Goal: Information Seeking & Learning: Learn about a topic

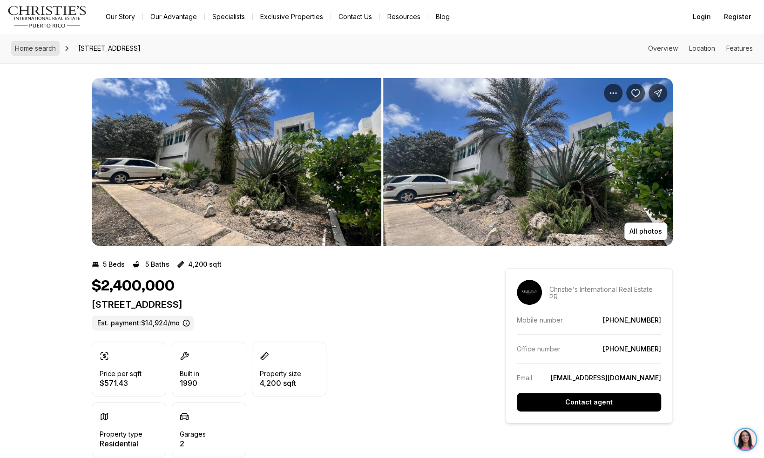
click at [43, 49] on span "Home search" at bounding box center [35, 48] width 41 height 8
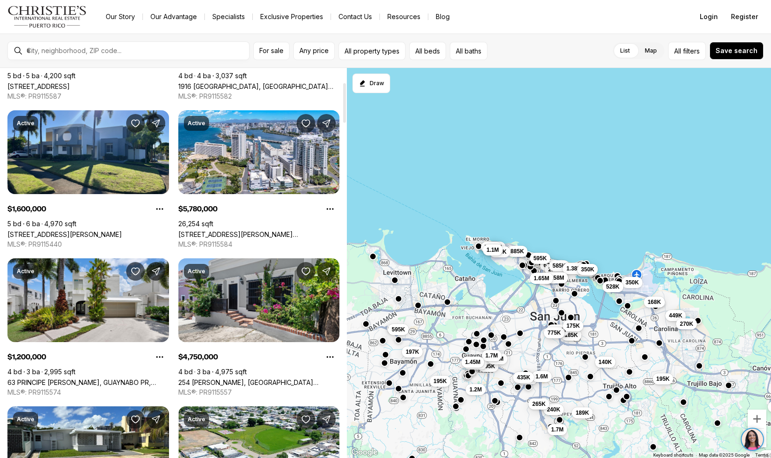
scroll to position [140, 0]
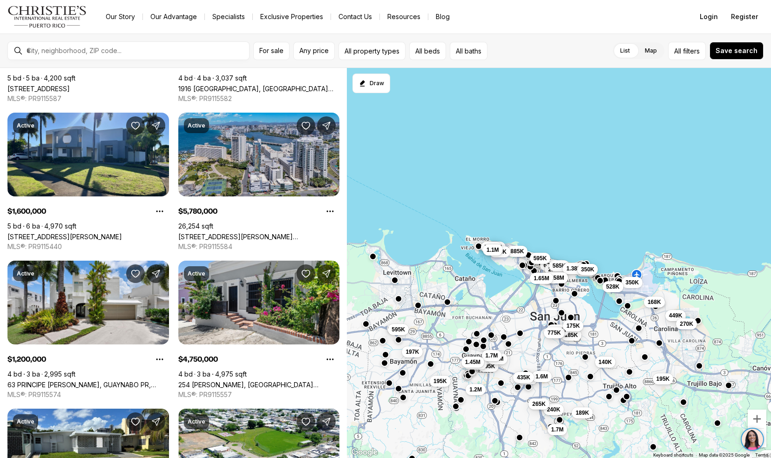
click at [195, 233] on link "[STREET_ADDRESS][PERSON_NAME][PERSON_NAME][PERSON_NAME]" at bounding box center [259, 237] width 162 height 8
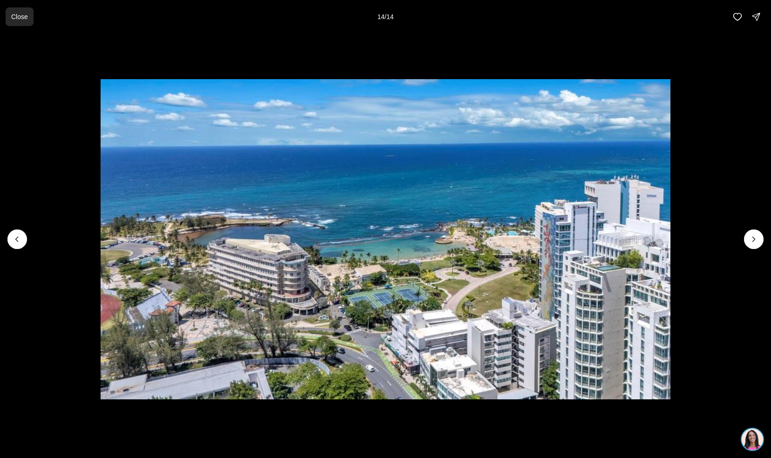
click at [22, 20] on p "Close" at bounding box center [19, 16] width 17 height 7
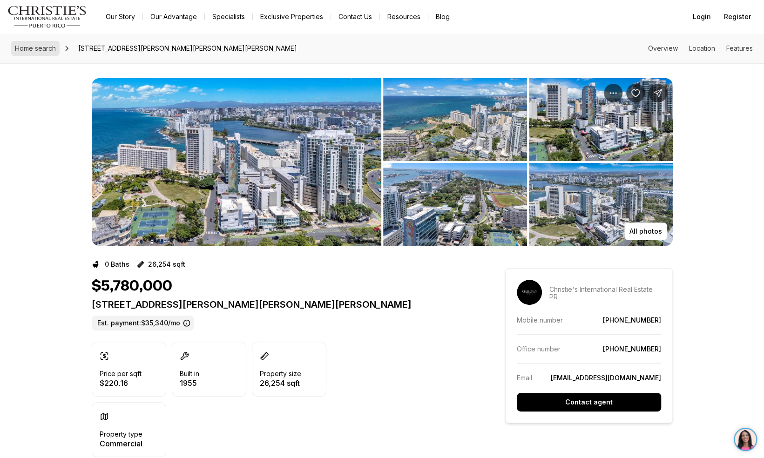
click at [29, 51] on span "Home search" at bounding box center [35, 48] width 41 height 8
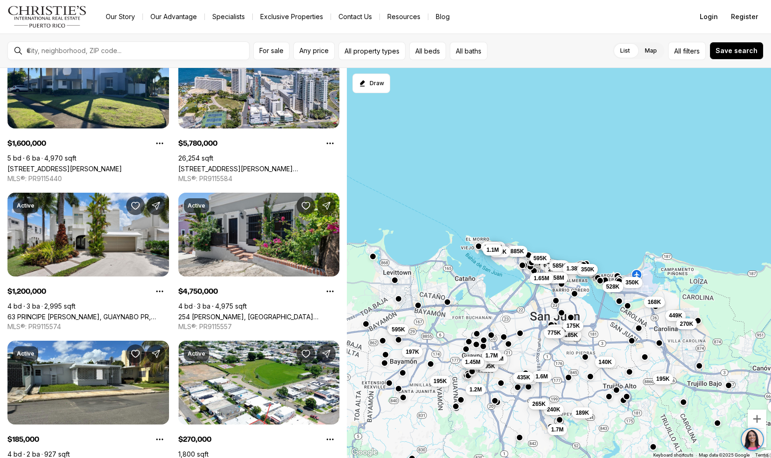
scroll to position [235, 0]
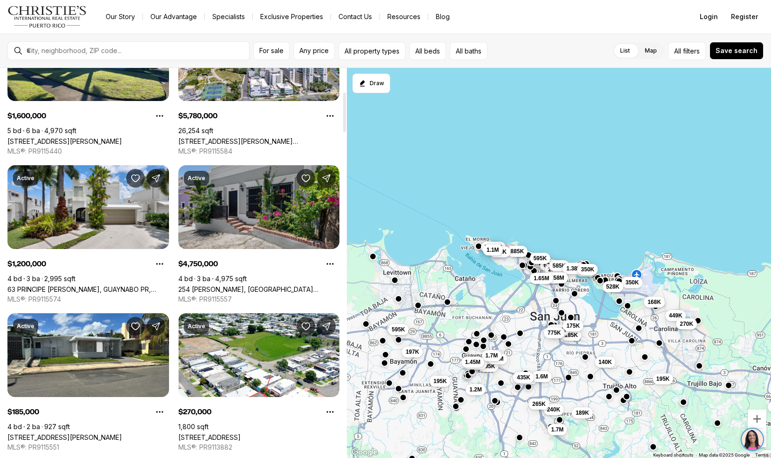
click at [192, 285] on link "254 NORZAGARAY, SAN JUAN PR, 00901" at bounding box center [259, 289] width 162 height 8
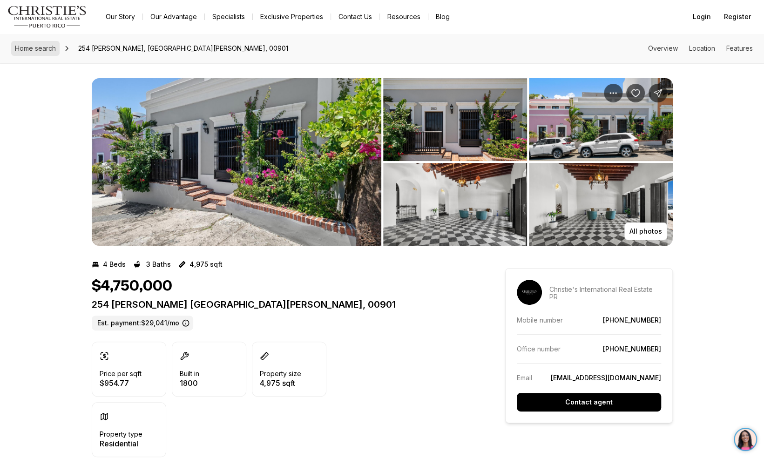
click at [54, 54] on link "Home search" at bounding box center [35, 48] width 48 height 15
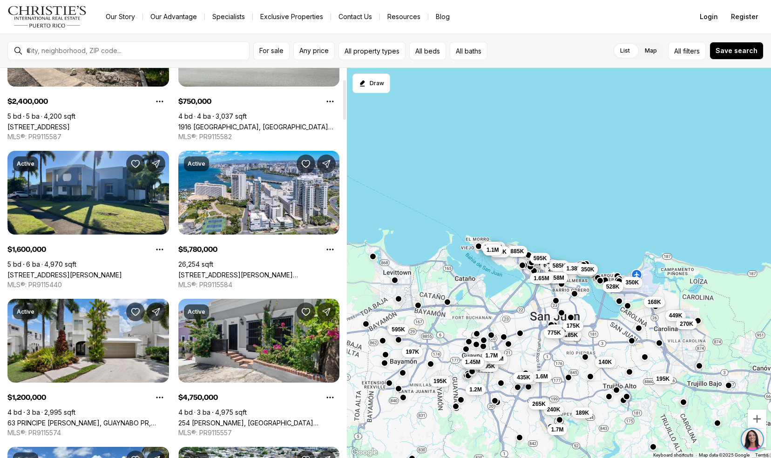
scroll to position [112, 0]
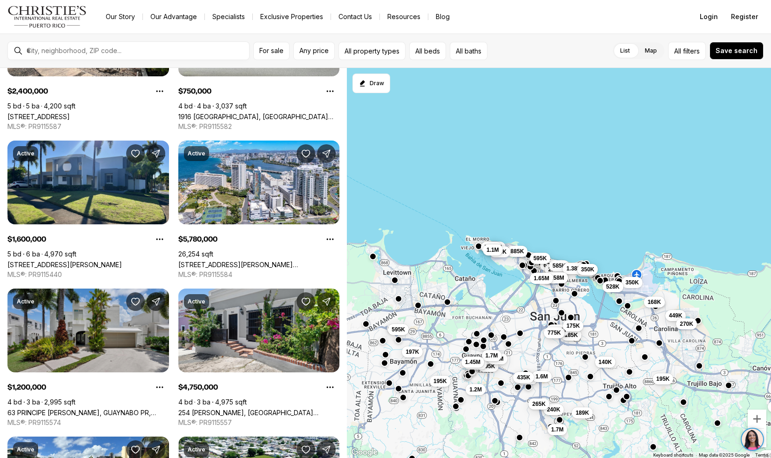
click at [37, 409] on link "63 PRINCIPE [PERSON_NAME], GUAYNABO PR, 00969" at bounding box center [88, 413] width 162 height 8
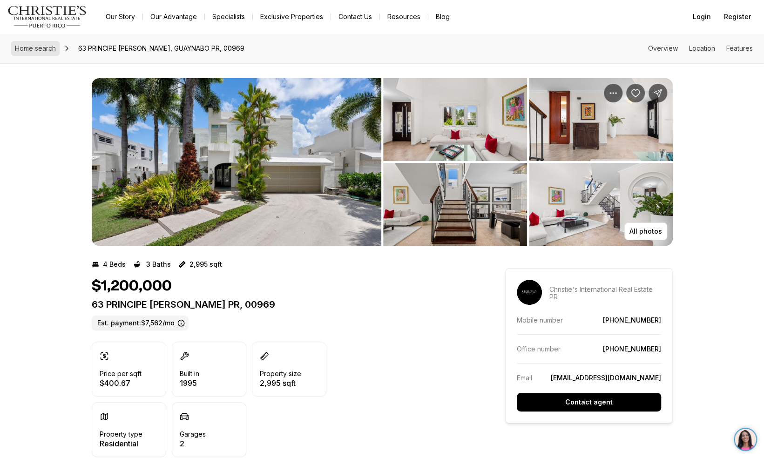
click at [39, 48] on span "Home search" at bounding box center [35, 48] width 41 height 8
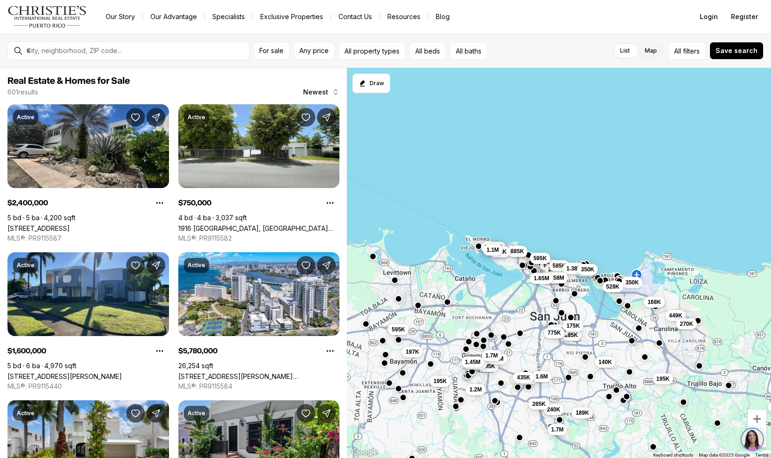
click at [120, 16] on link "Our Story" at bounding box center [120, 16] width 44 height 13
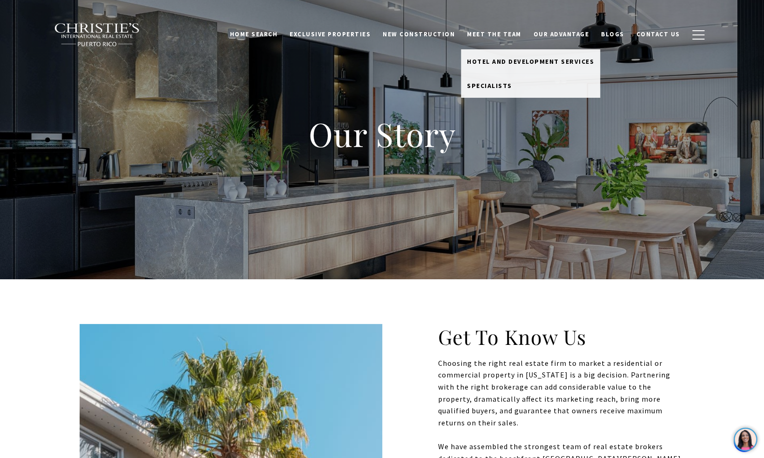
click at [490, 37] on link "Meet the Team" at bounding box center [494, 35] width 67 height 18
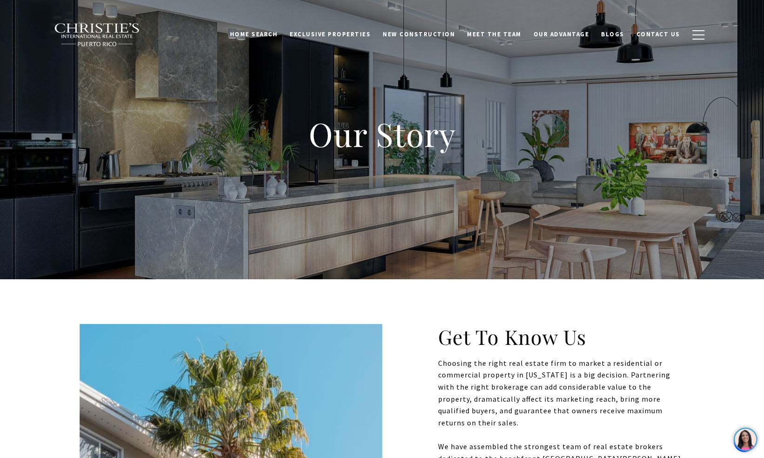
click at [491, 34] on link "Meet the Team" at bounding box center [494, 35] width 67 height 18
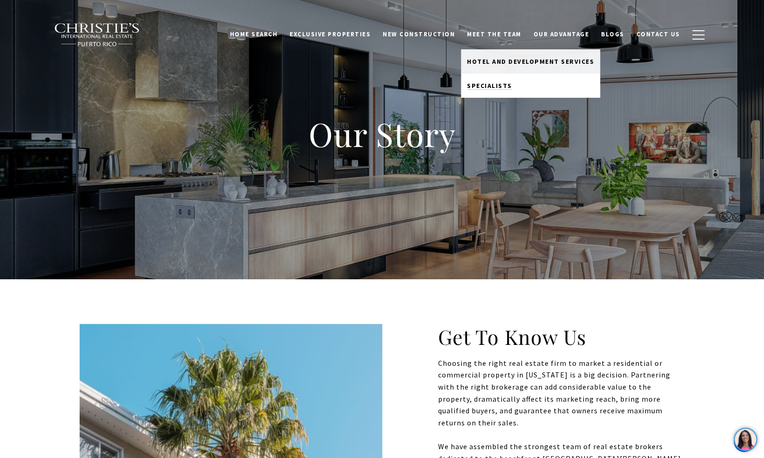
click at [497, 84] on span "Specialists" at bounding box center [489, 85] width 45 height 8
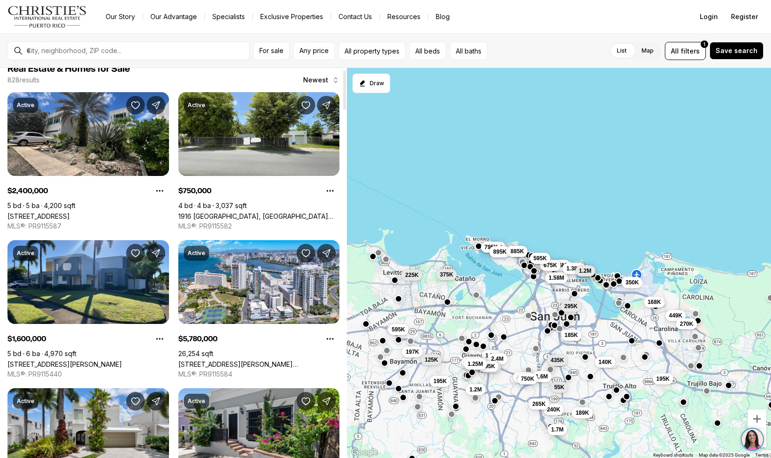
scroll to position [12, 0]
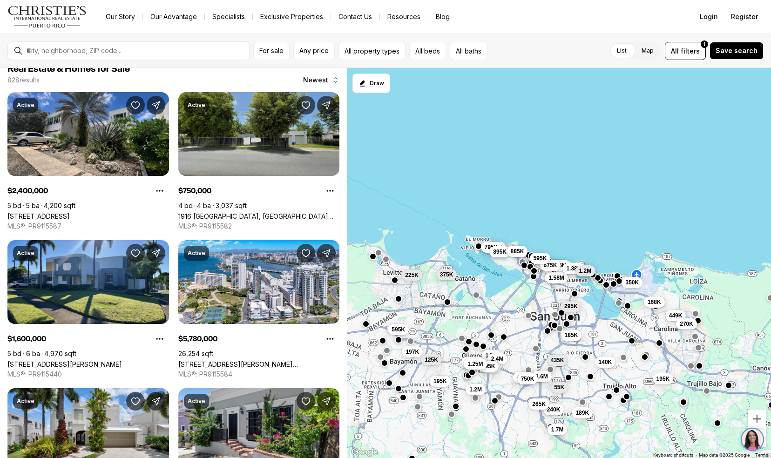
click at [210, 212] on link "1916 [GEOGRAPHIC_DATA], [GEOGRAPHIC_DATA][PERSON_NAME], 00921" at bounding box center [259, 216] width 162 height 8
click at [196, 212] on link "1916 [GEOGRAPHIC_DATA], [GEOGRAPHIC_DATA][PERSON_NAME], 00921" at bounding box center [259, 216] width 162 height 8
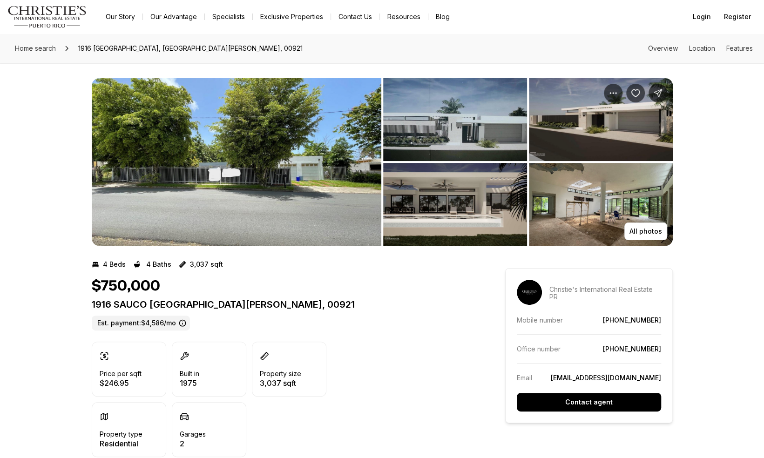
click at [199, 165] on img "View image gallery" at bounding box center [237, 162] width 290 height 168
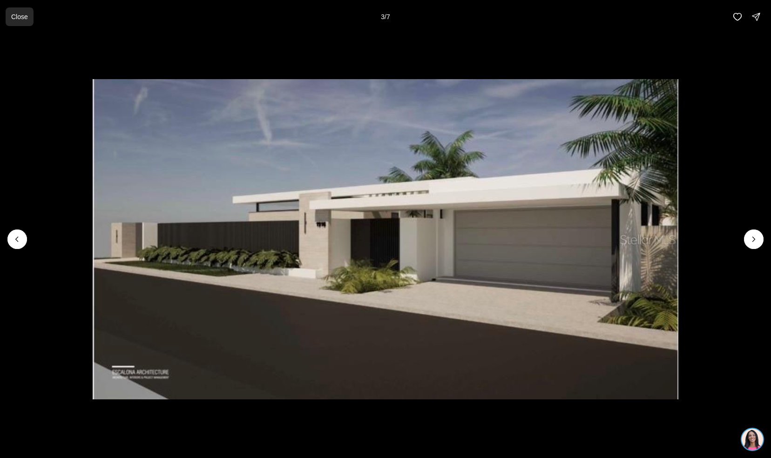
click at [19, 20] on p "Close" at bounding box center [19, 16] width 17 height 7
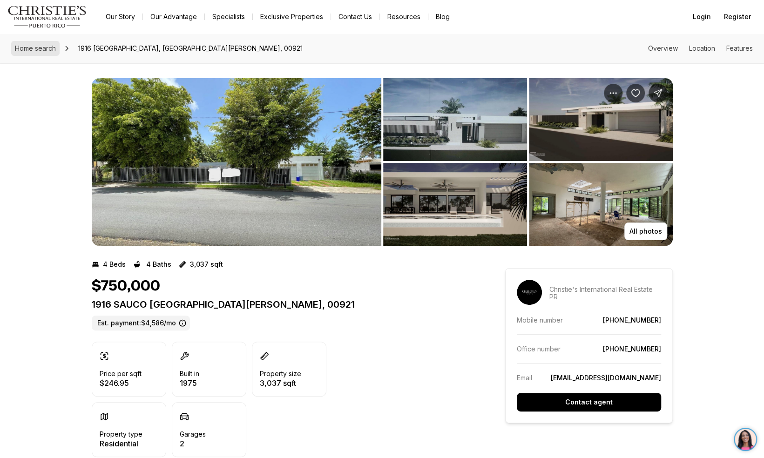
click at [18, 51] on span "Home search" at bounding box center [35, 48] width 41 height 8
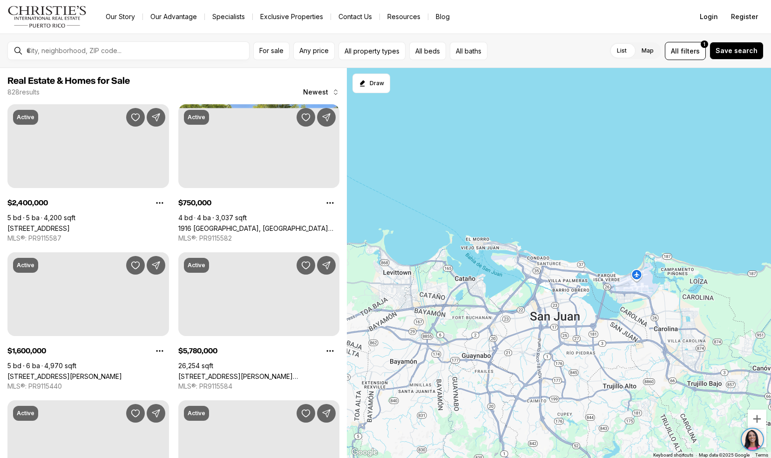
scroll to position [12, 0]
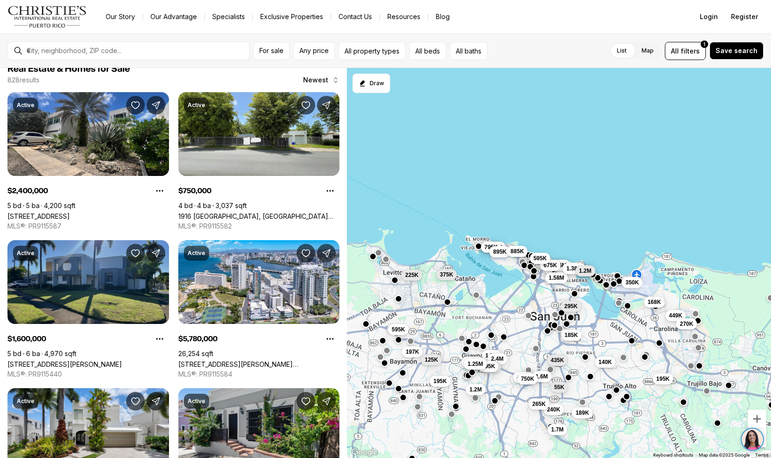
click at [31, 368] on link "[STREET_ADDRESS][PERSON_NAME]" at bounding box center [64, 364] width 115 height 8
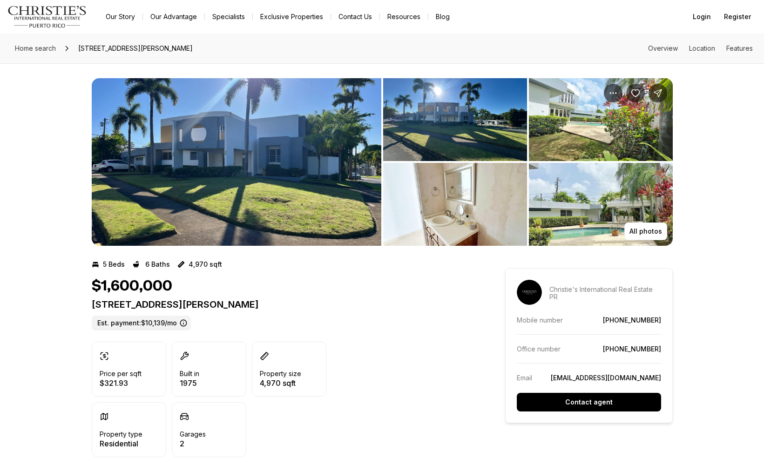
click at [113, 223] on img "View image gallery" at bounding box center [237, 162] width 290 height 168
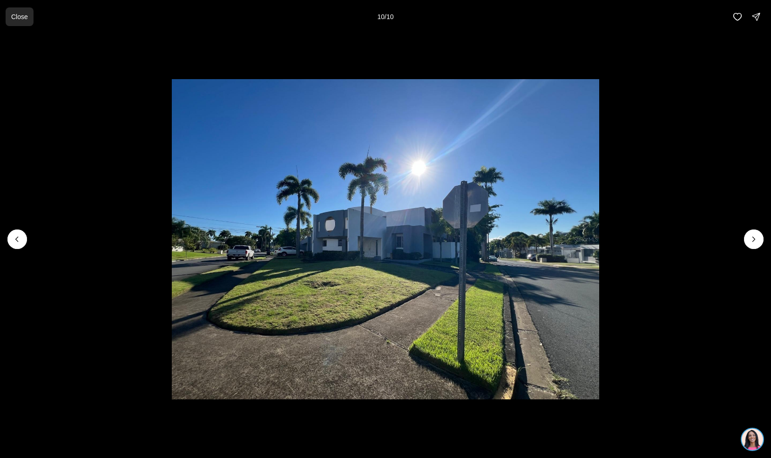
click at [21, 13] on p "Close" at bounding box center [19, 16] width 17 height 7
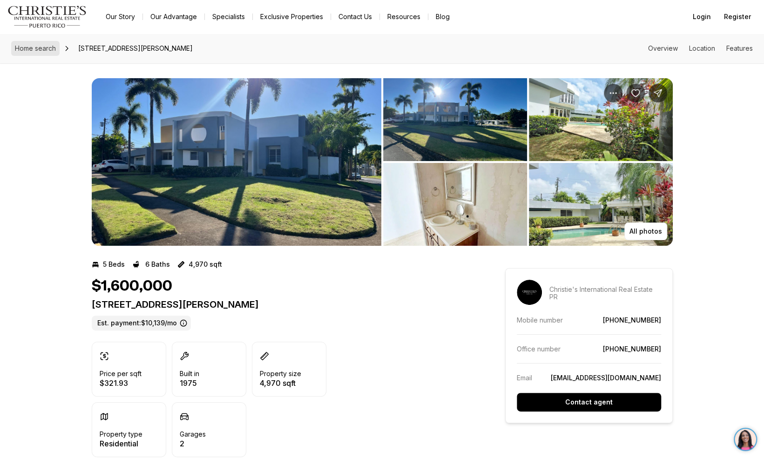
click at [27, 50] on span "Home search" at bounding box center [35, 48] width 41 height 8
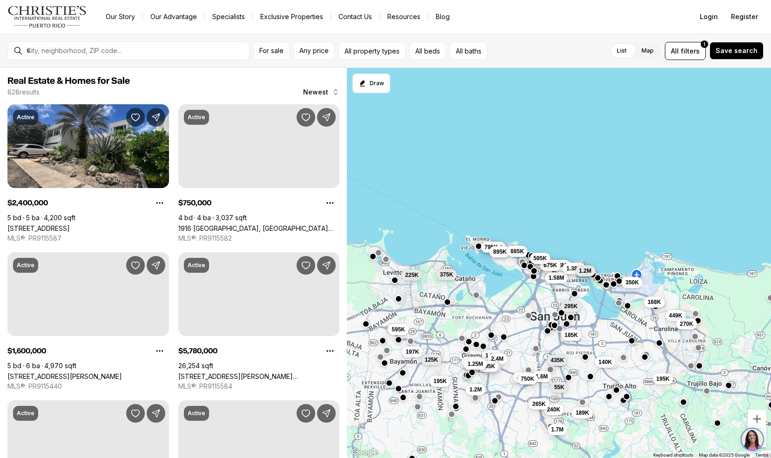
scroll to position [12, 0]
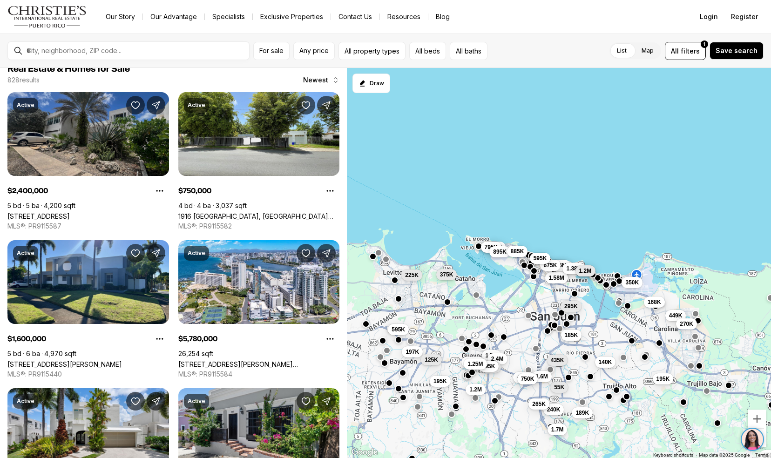
click at [26, 212] on link "[STREET_ADDRESS]" at bounding box center [38, 216] width 62 height 8
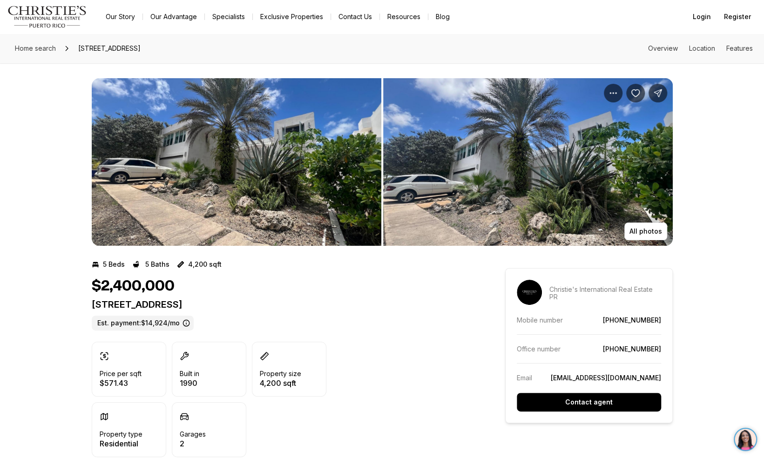
click at [103, 241] on img "View image gallery" at bounding box center [237, 162] width 290 height 168
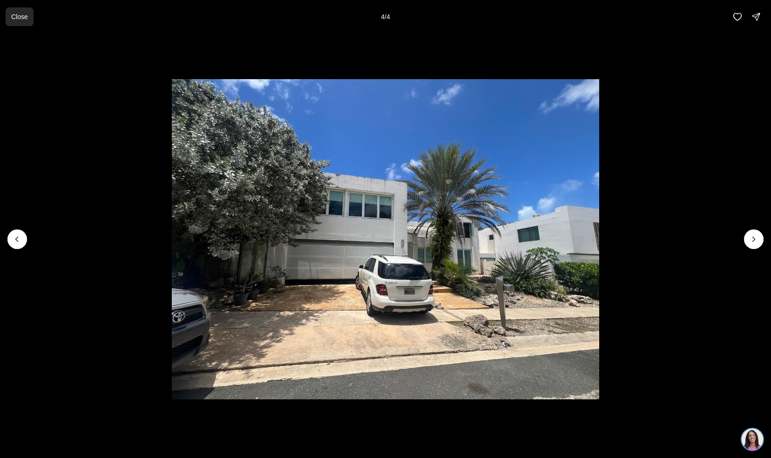
click at [25, 18] on p "Close" at bounding box center [19, 16] width 17 height 7
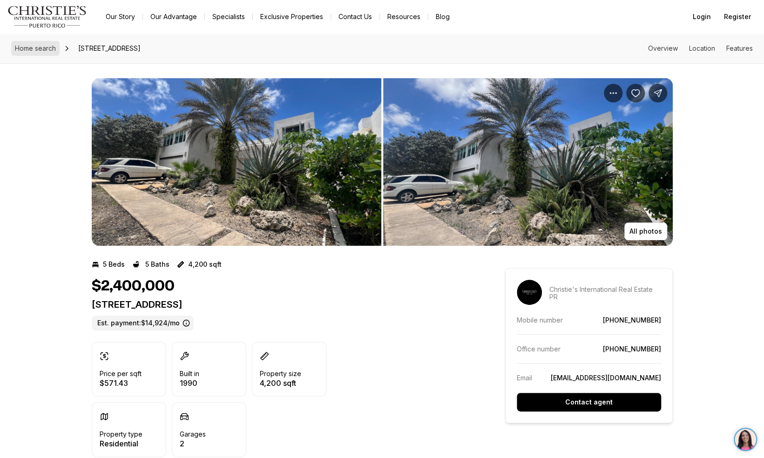
click at [23, 48] on span "Home search" at bounding box center [35, 48] width 41 height 8
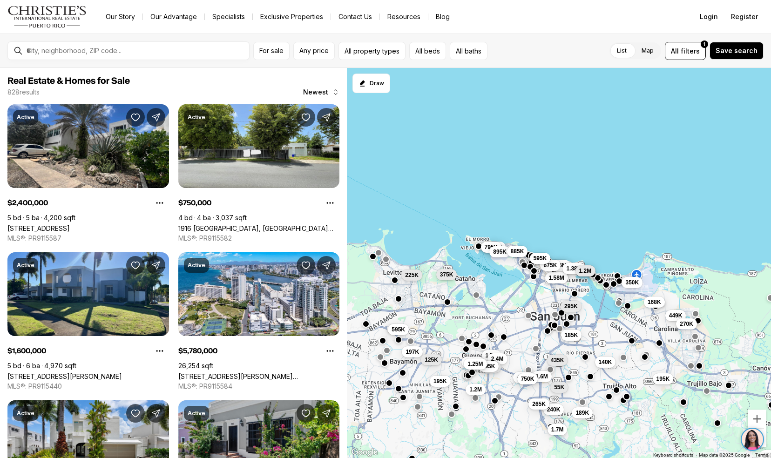
scroll to position [12, 0]
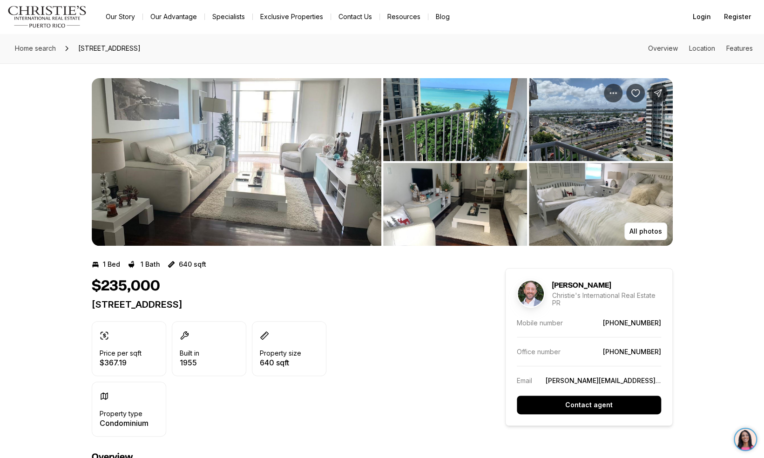
click at [109, 165] on img "View image gallery" at bounding box center [237, 162] width 290 height 168
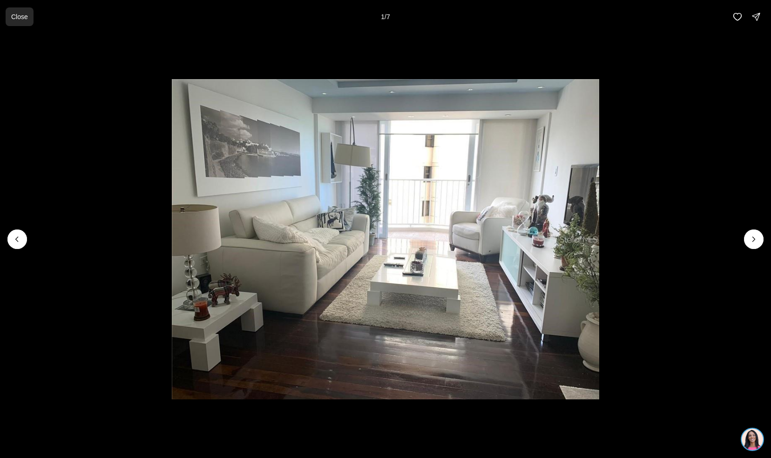
click at [6, 13] on button "Close" at bounding box center [20, 16] width 28 height 19
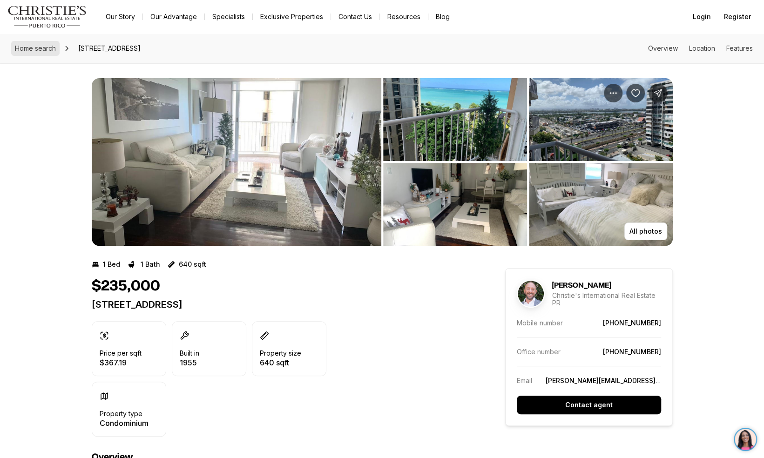
click at [29, 48] on span "Home search" at bounding box center [35, 48] width 41 height 8
